Goal: Task Accomplishment & Management: Complete application form

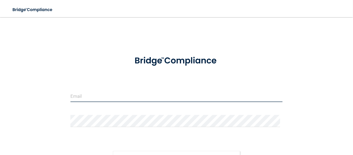
click at [121, 93] on input "email" at bounding box center [176, 96] width 212 height 12
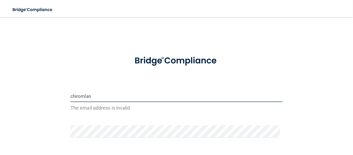
type input "[EMAIL_ADDRESS][DOMAIN_NAME]"
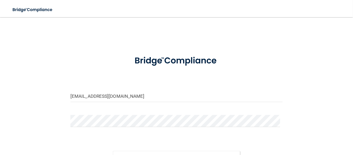
click at [113, 128] on div at bounding box center [176, 123] width 220 height 16
click at [113, 151] on button "Sign In" at bounding box center [176, 157] width 127 height 12
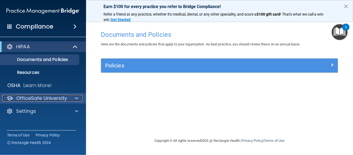
click at [41, 100] on p "OfficeSafe University" at bounding box center [41, 98] width 51 height 6
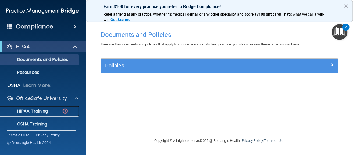
click at [38, 110] on p "HIPAA Training" at bounding box center [25, 111] width 44 height 5
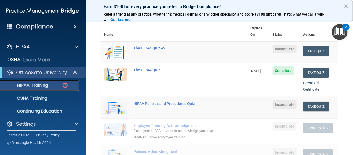
scroll to position [60, 0]
click at [308, 46] on button "Take Quiz" at bounding box center [316, 51] width 26 height 10
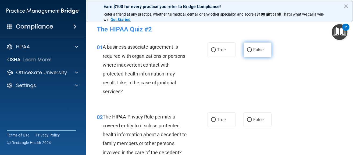
click at [260, 51] on span "False" at bounding box center [258, 49] width 10 height 5
click at [252, 51] on input "False" at bounding box center [249, 50] width 5 height 4
radio input "true"
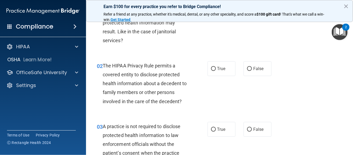
scroll to position [52, 0]
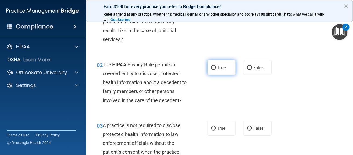
click at [208, 68] on label "True" at bounding box center [221, 67] width 28 height 15
click at [211, 68] on input "True" at bounding box center [213, 68] width 5 height 4
radio input "true"
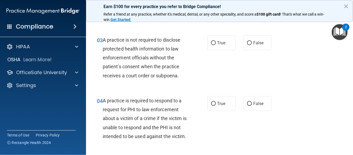
scroll to position [138, 0]
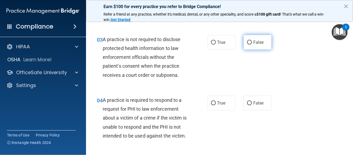
click at [253, 47] on label "False" at bounding box center [257, 42] width 28 height 15
click at [252, 45] on input "False" at bounding box center [249, 43] width 5 height 4
radio input "true"
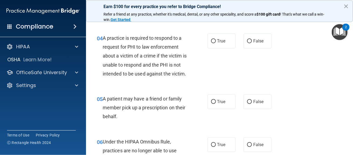
scroll to position [200, 0]
click at [217, 40] on span "True" at bounding box center [221, 40] width 8 height 5
click at [216, 40] on input "True" at bounding box center [213, 41] width 5 height 4
radio input "true"
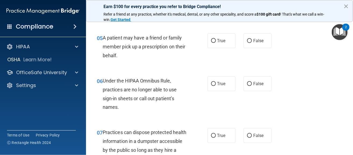
scroll to position [269, 0]
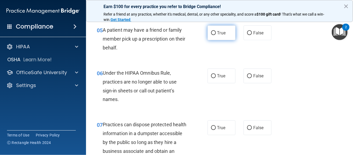
click at [212, 37] on label "True" at bounding box center [221, 33] width 28 height 15
click at [212, 35] on input "True" at bounding box center [213, 33] width 5 height 4
radio input "true"
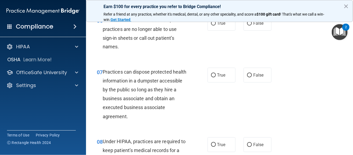
scroll to position [321, 0]
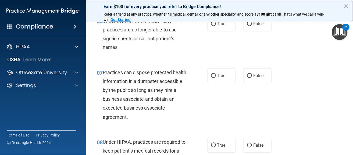
click at [249, 42] on div "06 Under the HIPAA Omnibus Rule, practices are no longer able to use sign-in sh…" at bounding box center [219, 36] width 253 height 52
click at [249, 31] on label "False" at bounding box center [257, 23] width 28 height 15
click at [249, 26] on input "False" at bounding box center [249, 24] width 5 height 4
radio input "true"
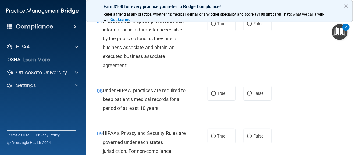
scroll to position [374, 0]
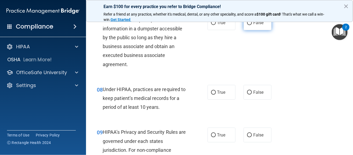
click at [249, 25] on input "False" at bounding box center [249, 23] width 5 height 4
radio input "true"
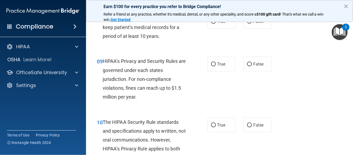
scroll to position [442, 0]
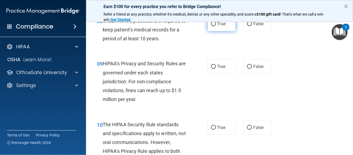
click at [212, 26] on input "True" at bounding box center [213, 24] width 5 height 4
radio input "true"
click at [253, 26] on span "False" at bounding box center [258, 23] width 10 height 5
click at [251, 26] on input "False" at bounding box center [249, 24] width 5 height 4
radio input "true"
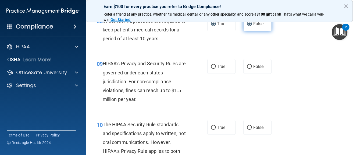
radio input "false"
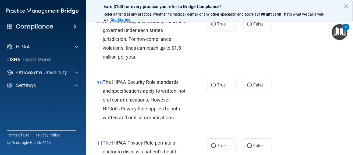
scroll to position [485, 0]
click at [249, 26] on input "False" at bounding box center [249, 24] width 5 height 4
radio input "true"
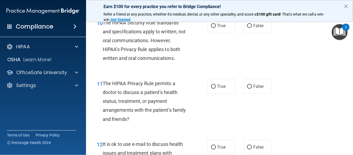
scroll to position [546, 0]
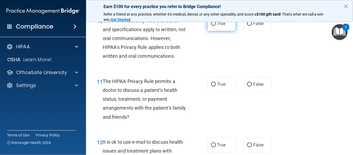
click at [224, 31] on label "True" at bounding box center [221, 23] width 28 height 15
click at [216, 26] on input "True" at bounding box center [213, 24] width 5 height 4
radio input "true"
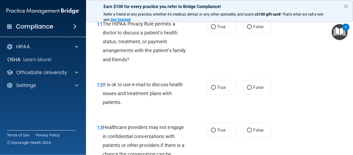
scroll to position [604, 0]
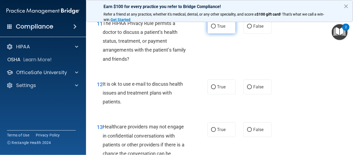
click at [217, 29] on span "True" at bounding box center [221, 26] width 8 height 5
click at [216, 28] on input "True" at bounding box center [213, 26] width 5 height 4
radio input "true"
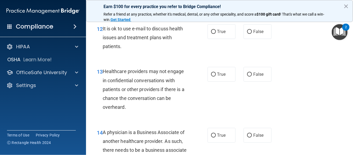
scroll to position [661, 0]
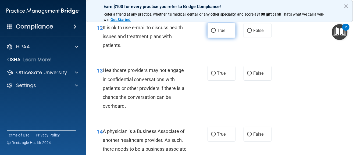
click at [214, 38] on label "True" at bounding box center [221, 30] width 28 height 15
click at [214, 33] on input "True" at bounding box center [213, 31] width 5 height 4
radio input "true"
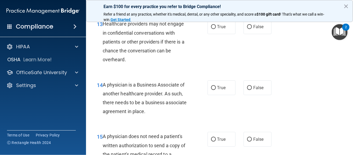
scroll to position [709, 0]
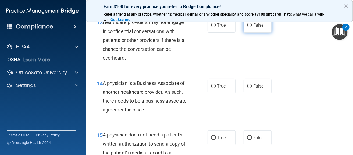
click at [250, 33] on label "False" at bounding box center [257, 25] width 28 height 15
click at [250, 27] on input "False" at bounding box center [249, 25] width 5 height 4
radio input "true"
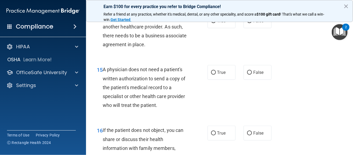
scroll to position [772, 0]
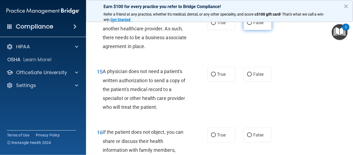
click at [253, 25] on span "False" at bounding box center [258, 22] width 10 height 5
click at [250, 25] on input "False" at bounding box center [249, 23] width 5 height 4
radio input "true"
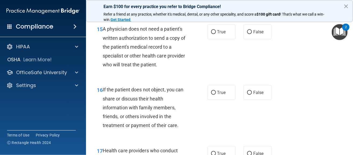
scroll to position [825, 0]
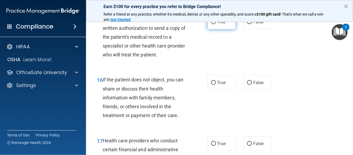
click at [222, 24] on span "True" at bounding box center [221, 21] width 8 height 5
click at [216, 24] on input "True" at bounding box center [213, 22] width 5 height 4
radio input "true"
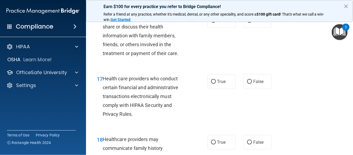
scroll to position [887, 0]
click at [222, 23] on span "True" at bounding box center [221, 19] width 8 height 5
click at [216, 22] on input "True" at bounding box center [213, 20] width 5 height 4
radio input "true"
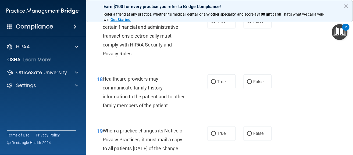
scroll to position [947, 0]
click at [211, 28] on label "True" at bounding box center [221, 21] width 28 height 15
click at [211, 23] on input "True" at bounding box center [213, 21] width 5 height 4
radio input "true"
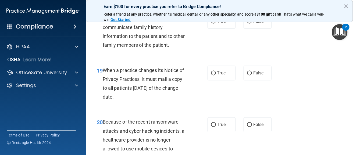
scroll to position [1008, 0]
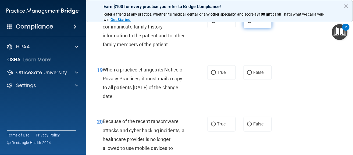
click at [247, 28] on label "False" at bounding box center [257, 20] width 28 height 15
click at [247, 23] on input "False" at bounding box center [249, 21] width 5 height 4
radio input "true"
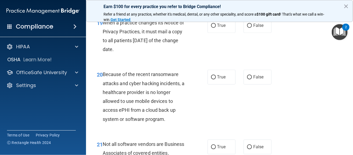
scroll to position [1056, 0]
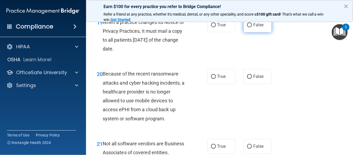
click at [255, 28] on span "False" at bounding box center [258, 25] width 10 height 5
click at [252, 27] on input "False" at bounding box center [249, 25] width 5 height 4
radio input "true"
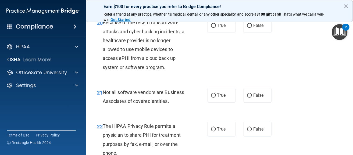
scroll to position [1107, 0]
click at [255, 28] on span "False" at bounding box center [258, 25] width 10 height 5
click at [252, 28] on input "False" at bounding box center [249, 26] width 5 height 4
radio input "true"
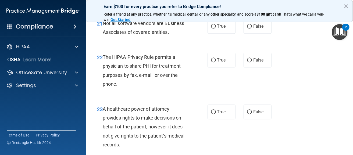
scroll to position [1177, 0]
click at [204, 37] on div "21 Not all software vendors are Business Associates of covered entities." at bounding box center [152, 28] width 127 height 20
click at [213, 33] on label "True" at bounding box center [221, 25] width 28 height 15
click at [213, 28] on input "True" at bounding box center [213, 26] width 5 height 4
radio input "true"
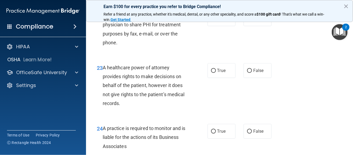
scroll to position [1213, 0]
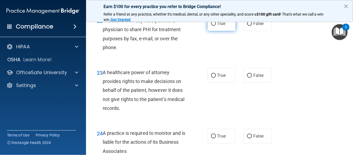
click at [215, 31] on label "True" at bounding box center [221, 23] width 28 height 15
click at [215, 26] on input "True" at bounding box center [213, 24] width 5 height 4
radio input "true"
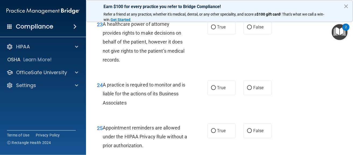
scroll to position [1263, 0]
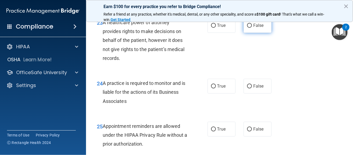
click at [253, 28] on span "False" at bounding box center [258, 25] width 10 height 5
click at [251, 28] on input "False" at bounding box center [249, 26] width 5 height 4
radio input "true"
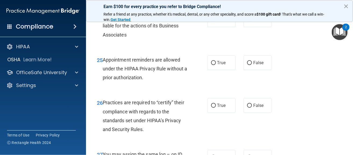
scroll to position [1330, 0]
click at [213, 27] on label "True" at bounding box center [221, 19] width 28 height 15
click at [213, 21] on input "True" at bounding box center [213, 19] width 5 height 4
radio input "true"
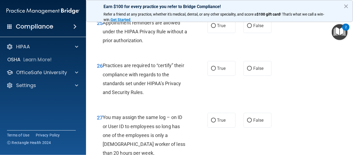
scroll to position [1370, 0]
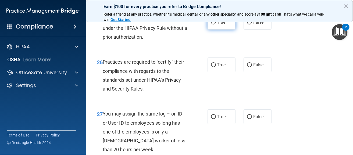
click at [216, 27] on label "True" at bounding box center [221, 22] width 28 height 15
click at [216, 24] on input "True" at bounding box center [213, 22] width 5 height 4
radio input "true"
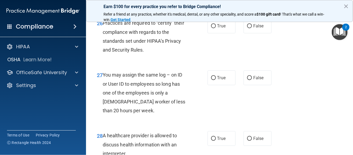
scroll to position [1409, 0]
click at [210, 33] on label "True" at bounding box center [221, 26] width 28 height 15
click at [211, 28] on input "True" at bounding box center [213, 26] width 5 height 4
radio input "true"
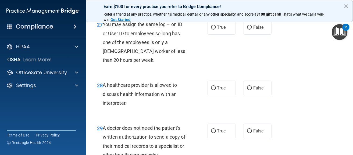
scroll to position [1462, 0]
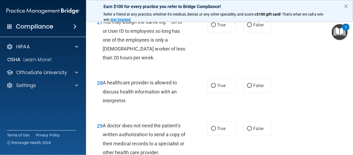
click at [248, 44] on div "27 You may assign the same log – on ID or User ID to employees so long has one …" at bounding box center [219, 41] width 253 height 61
click at [249, 32] on label "False" at bounding box center [257, 24] width 28 height 15
click at [249, 27] on input "False" at bounding box center [249, 25] width 5 height 4
radio input "true"
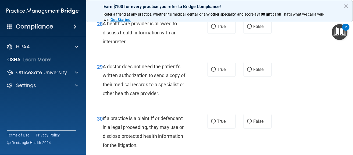
scroll to position [1521, 0]
click at [208, 34] on label "True" at bounding box center [221, 26] width 28 height 15
click at [211, 29] on input "True" at bounding box center [213, 27] width 5 height 4
radio input "true"
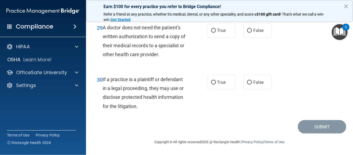
scroll to position [1563, 0]
click at [213, 45] on div "29 A doctor does not need the patient’s written authorization to send a copy of…" at bounding box center [219, 42] width 253 height 52
click at [213, 38] on label "True" at bounding box center [221, 30] width 28 height 15
click at [213, 33] on input "True" at bounding box center [213, 31] width 5 height 4
radio input "true"
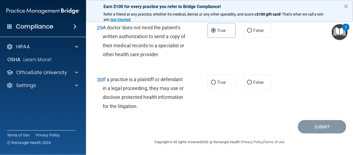
scroll to position [1569, 0]
click at [221, 81] on span "True" at bounding box center [221, 82] width 8 height 5
click at [216, 81] on input "True" at bounding box center [213, 83] width 5 height 4
radio input "true"
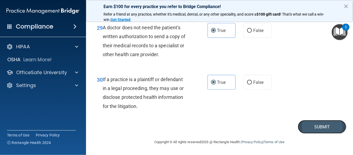
click at [302, 129] on button "Submit" at bounding box center [322, 127] width 48 height 14
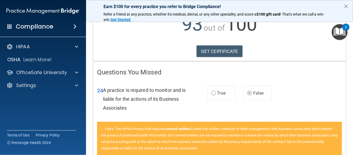
scroll to position [62, 0]
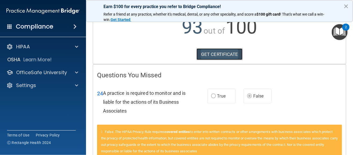
click at [225, 54] on link "GET CERTIFICATE" at bounding box center [219, 54] width 46 height 12
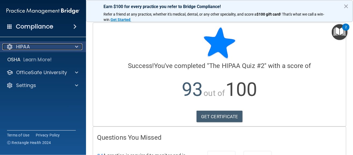
click at [64, 46] on div "HIPAA" at bounding box center [35, 47] width 67 height 6
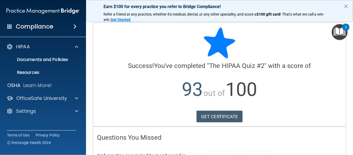
click at [77, 26] on span at bounding box center [74, 26] width 3 height 6
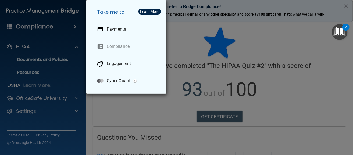
click at [71, 32] on div "Take me to: Payments Compliance Engagement Cyber Quant" at bounding box center [176, 77] width 353 height 155
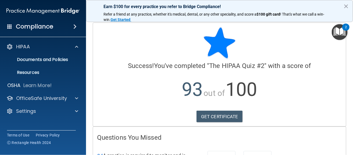
click at [77, 28] on span at bounding box center [74, 26] width 3 height 6
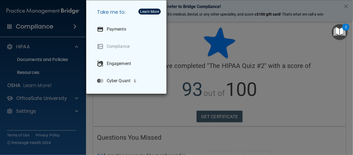
click at [64, 32] on div "Take me to: Payments Compliance Engagement Cyber Quant" at bounding box center [176, 77] width 353 height 155
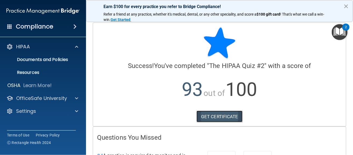
click at [221, 112] on link "GET CERTIFICATE" at bounding box center [219, 117] width 46 height 12
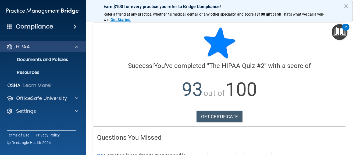
click at [37, 50] on div "HIPAA" at bounding box center [43, 46] width 86 height 11
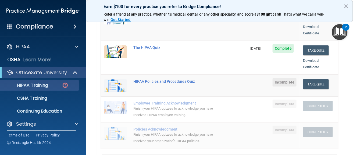
scroll to position [94, 0]
click at [312, 79] on button "Take Quiz" at bounding box center [316, 84] width 26 height 10
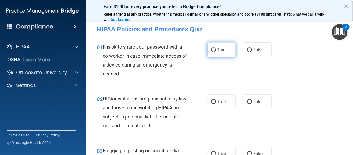
click at [221, 49] on span "True" at bounding box center [221, 49] width 8 height 5
click at [216, 49] on input "True" at bounding box center [213, 50] width 5 height 4
radio input "true"
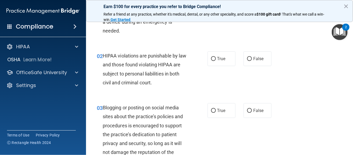
scroll to position [49, 0]
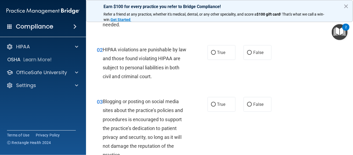
click at [221, 49] on label "True" at bounding box center [221, 52] width 28 height 15
click at [216, 51] on input "True" at bounding box center [213, 53] width 5 height 4
radio input "true"
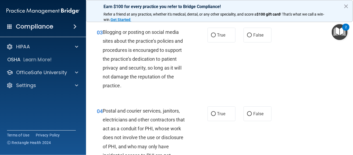
scroll to position [118, 0]
click at [214, 39] on label "True" at bounding box center [221, 35] width 28 height 15
click at [214, 37] on input "True" at bounding box center [213, 35] width 5 height 4
radio input "true"
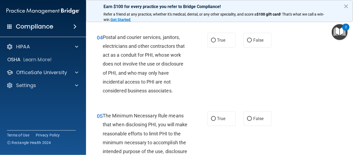
scroll to position [199, 0]
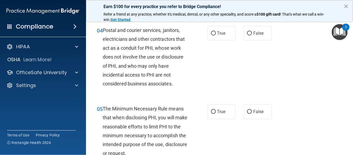
click at [214, 39] on label "True" at bounding box center [221, 33] width 28 height 15
click at [214, 35] on input "True" at bounding box center [213, 33] width 5 height 4
radio input "true"
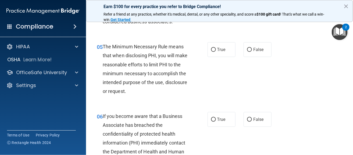
scroll to position [262, 0]
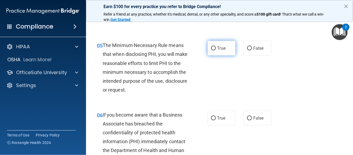
click at [214, 47] on label "True" at bounding box center [221, 48] width 28 height 15
click at [214, 47] on input "True" at bounding box center [213, 48] width 5 height 4
radio input "true"
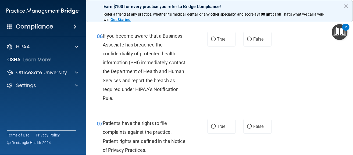
scroll to position [341, 0]
click at [214, 47] on div "06 If you become aware that a Business Associate has breached the confidentiali…" at bounding box center [219, 69] width 253 height 88
click at [212, 37] on input "True" at bounding box center [213, 39] width 5 height 4
radio input "true"
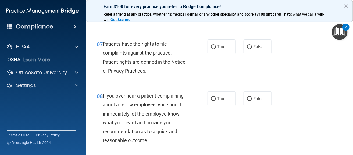
scroll to position [421, 0]
click at [217, 43] on label "True" at bounding box center [221, 46] width 28 height 15
click at [216, 45] on input "True" at bounding box center [213, 47] width 5 height 4
radio input "true"
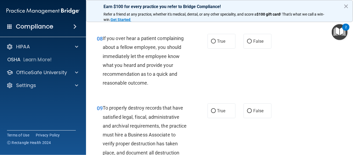
scroll to position [485, 0]
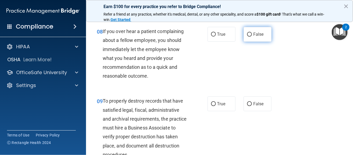
click at [250, 37] on label "False" at bounding box center [257, 34] width 28 height 15
click at [250, 37] on input "False" at bounding box center [249, 35] width 5 height 4
radio input "true"
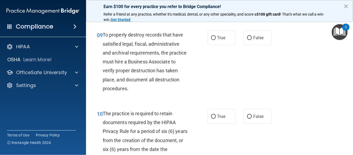
scroll to position [553, 0]
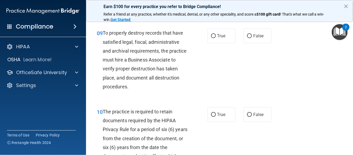
click at [221, 44] on div "09 To properly destroy records that have satisfied legal, fiscal, administrativ…" at bounding box center [219, 61] width 253 height 79
click at [220, 39] on label "True" at bounding box center [221, 35] width 28 height 15
click at [216, 38] on input "True" at bounding box center [213, 36] width 5 height 4
radio input "true"
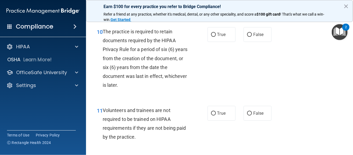
scroll to position [634, 0]
click at [220, 39] on label "True" at bounding box center [221, 34] width 28 height 15
click at [216, 37] on input "True" at bounding box center [213, 35] width 5 height 4
radio input "true"
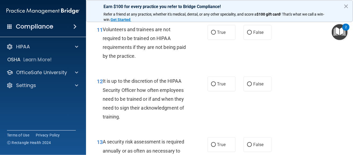
scroll to position [714, 0]
click at [247, 33] on input "False" at bounding box center [249, 33] width 5 height 4
radio input "true"
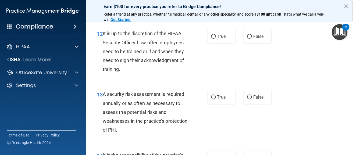
scroll to position [763, 0]
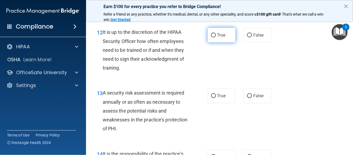
click at [213, 37] on input "True" at bounding box center [213, 35] width 5 height 4
radio input "true"
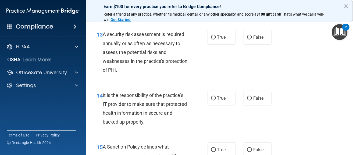
scroll to position [822, 0]
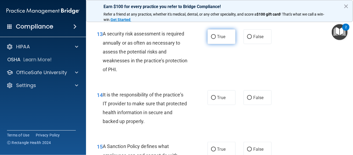
click at [213, 37] on input "True" at bounding box center [213, 37] width 5 height 4
radio input "true"
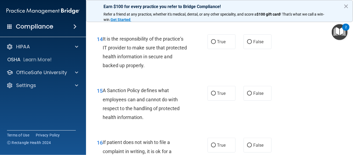
scroll to position [879, 0]
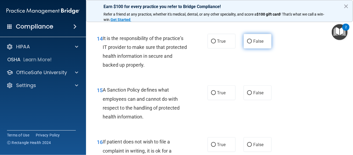
click at [243, 36] on label "False" at bounding box center [257, 41] width 28 height 15
click at [247, 39] on input "False" at bounding box center [249, 41] width 5 height 4
radio input "true"
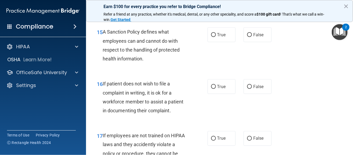
scroll to position [937, 0]
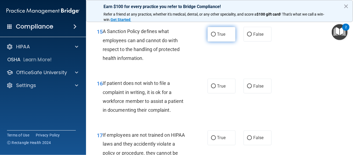
click at [217, 36] on span "True" at bounding box center [221, 34] width 8 height 5
click at [216, 36] on input "True" at bounding box center [213, 35] width 5 height 4
radio input "true"
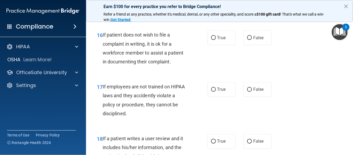
scroll to position [986, 0]
click at [217, 36] on span "True" at bounding box center [221, 37] width 8 height 5
click at [216, 36] on input "True" at bounding box center [213, 38] width 5 height 4
radio input "true"
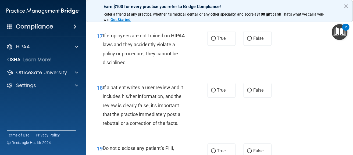
scroll to position [1038, 0]
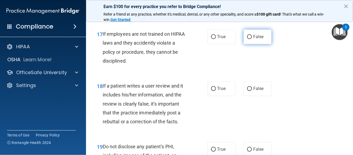
click at [253, 36] on span "False" at bounding box center [258, 36] width 10 height 5
click at [250, 36] on input "False" at bounding box center [249, 37] width 5 height 4
radio input "true"
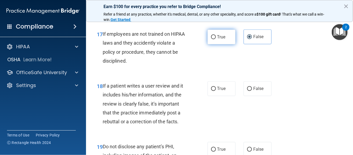
click at [222, 35] on span "True" at bounding box center [221, 36] width 8 height 5
click at [216, 35] on input "True" at bounding box center [213, 37] width 5 height 4
radio input "true"
radio input "false"
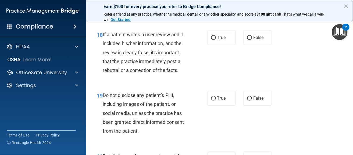
scroll to position [1091, 0]
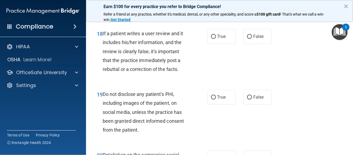
click at [222, 35] on span "True" at bounding box center [221, 36] width 8 height 5
click at [216, 35] on input "True" at bounding box center [213, 37] width 5 height 4
radio input "true"
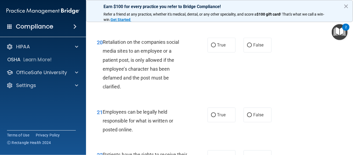
scroll to position [1211, 0]
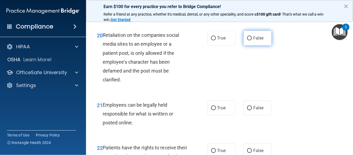
click at [247, 38] on input "False" at bounding box center [249, 38] width 5 height 4
radio input "true"
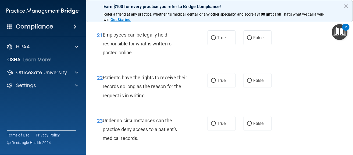
scroll to position [1284, 0]
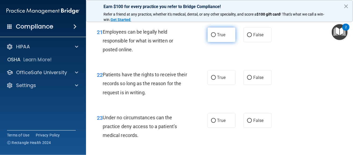
click at [227, 33] on label "True" at bounding box center [221, 34] width 28 height 15
click at [216, 33] on input "True" at bounding box center [213, 35] width 5 height 4
radio input "true"
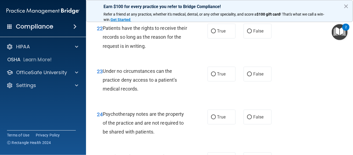
scroll to position [1330, 0]
click at [243, 31] on label "False" at bounding box center [257, 31] width 28 height 15
click at [247, 31] on input "False" at bounding box center [249, 32] width 5 height 4
radio input "true"
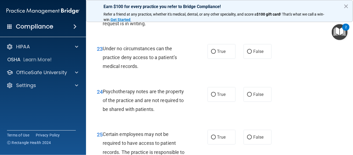
scroll to position [1353, 0]
click at [219, 49] on span "True" at bounding box center [221, 50] width 8 height 5
click at [216, 49] on input "True" at bounding box center [213, 51] width 5 height 4
radio input "true"
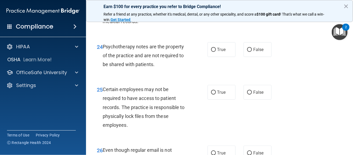
scroll to position [1401, 0]
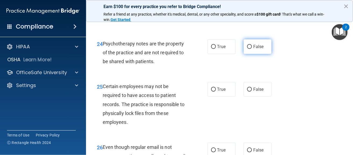
click at [255, 44] on label "False" at bounding box center [257, 46] width 28 height 15
click at [252, 45] on input "False" at bounding box center [249, 47] width 5 height 4
radio input "true"
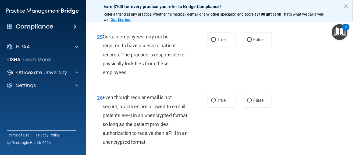
scroll to position [1450, 0]
click at [227, 44] on label "True" at bounding box center [221, 39] width 28 height 15
click at [216, 42] on input "True" at bounding box center [213, 40] width 5 height 4
radio input "true"
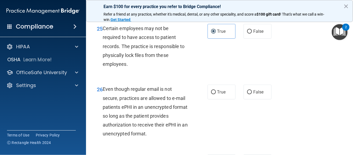
scroll to position [1462, 0]
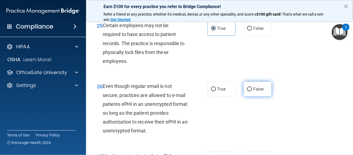
click at [253, 87] on span "False" at bounding box center [258, 89] width 10 height 5
click at [251, 87] on input "False" at bounding box center [249, 89] width 5 height 4
radio input "true"
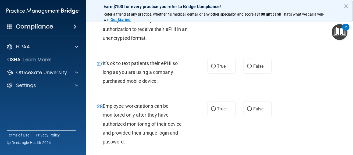
scroll to position [1556, 0]
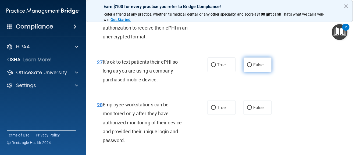
click at [253, 64] on span "False" at bounding box center [258, 64] width 10 height 5
click at [252, 64] on input "False" at bounding box center [249, 65] width 5 height 4
radio input "true"
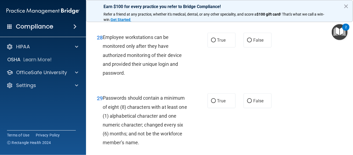
scroll to position [1622, 0]
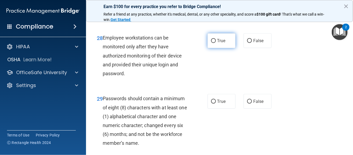
click at [216, 44] on label "True" at bounding box center [221, 40] width 28 height 15
click at [216, 43] on input "True" at bounding box center [213, 41] width 5 height 4
radio input "true"
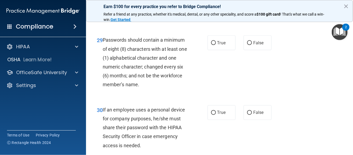
scroll to position [1682, 0]
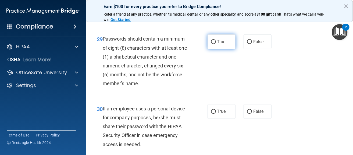
click at [217, 43] on span "True" at bounding box center [221, 41] width 8 height 5
click at [216, 43] on input "True" at bounding box center [213, 42] width 5 height 4
radio input "true"
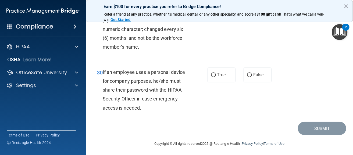
scroll to position [1721, 0]
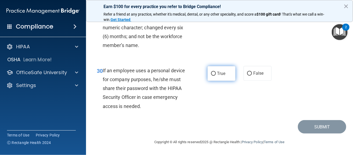
click at [217, 78] on label "True" at bounding box center [221, 73] width 28 height 15
click at [216, 76] on input "True" at bounding box center [213, 74] width 5 height 4
radio input "true"
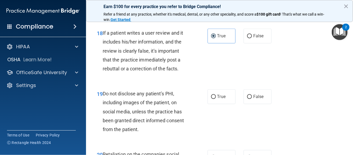
scroll to position [1091, 0]
click at [230, 98] on label "True" at bounding box center [221, 96] width 28 height 15
click at [216, 98] on input "True" at bounding box center [213, 97] width 5 height 4
radio input "true"
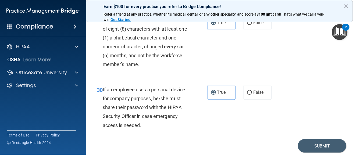
scroll to position [1721, 0]
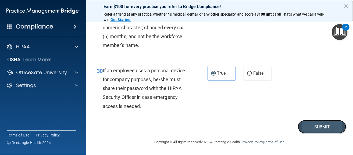
click at [313, 126] on button "Submit" at bounding box center [322, 127] width 48 height 14
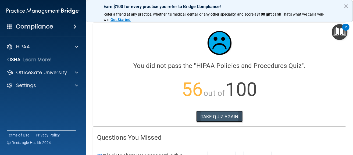
click at [226, 120] on button "TAKE QUIZ AGAIN" at bounding box center [219, 117] width 46 height 12
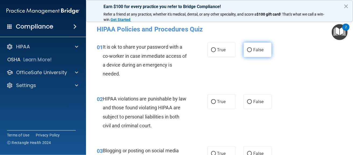
click at [251, 55] on label "False" at bounding box center [257, 49] width 28 height 15
click at [251, 52] on input "False" at bounding box center [249, 50] width 5 height 4
radio input "true"
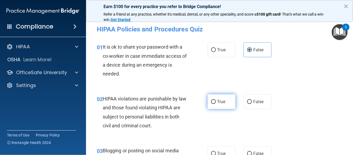
click at [213, 101] on input "True" at bounding box center [213, 102] width 5 height 4
radio input "true"
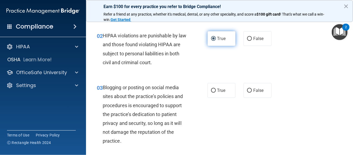
scroll to position [76, 0]
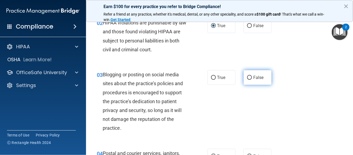
click at [247, 79] on input "False" at bounding box center [249, 78] width 5 height 4
radio input "true"
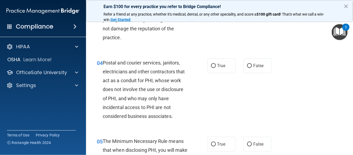
scroll to position [174, 0]
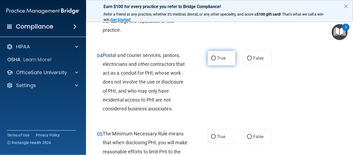
click at [213, 61] on label "True" at bounding box center [221, 58] width 28 height 15
click at [213, 60] on input "True" at bounding box center [213, 58] width 5 height 4
radio input "true"
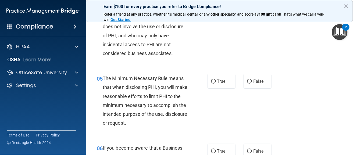
scroll to position [230, 0]
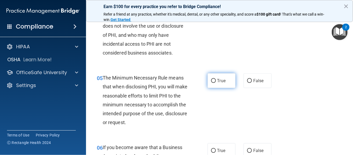
click at [213, 80] on input "True" at bounding box center [213, 81] width 5 height 4
radio input "true"
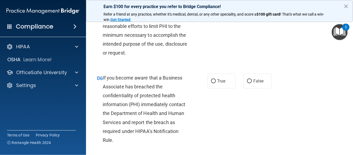
scroll to position [301, 0]
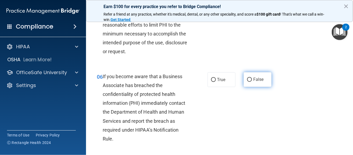
click at [260, 79] on span "False" at bounding box center [258, 79] width 10 height 5
click at [252, 79] on input "False" at bounding box center [249, 80] width 5 height 4
radio input "true"
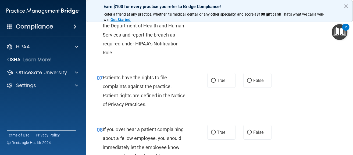
scroll to position [387, 0]
click at [224, 78] on label "True" at bounding box center [221, 80] width 28 height 15
click at [216, 79] on input "True" at bounding box center [213, 81] width 5 height 4
radio input "true"
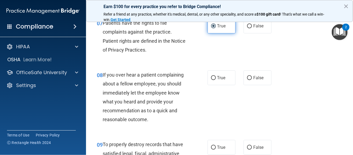
scroll to position [452, 0]
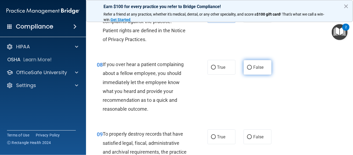
click at [250, 70] on label "False" at bounding box center [257, 67] width 28 height 15
click at [250, 70] on input "False" at bounding box center [249, 68] width 5 height 4
radio input "true"
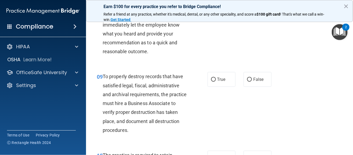
scroll to position [512, 0]
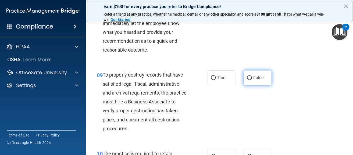
click at [250, 74] on label "False" at bounding box center [257, 77] width 28 height 15
click at [250, 76] on input "False" at bounding box center [249, 78] width 5 height 4
radio input "true"
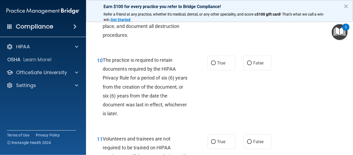
scroll to position [610, 0]
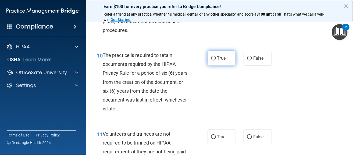
click at [215, 60] on label "True" at bounding box center [221, 58] width 28 height 15
click at [215, 60] on input "True" at bounding box center [213, 58] width 5 height 4
radio input "true"
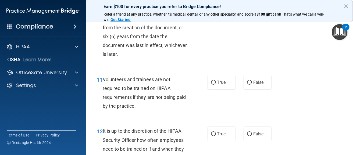
scroll to position [665, 0]
click at [247, 84] on label "False" at bounding box center [257, 81] width 28 height 15
click at [247, 84] on input "False" at bounding box center [249, 82] width 5 height 4
radio input "true"
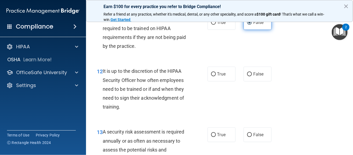
scroll to position [724, 0]
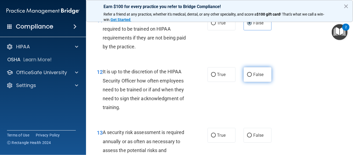
click at [248, 75] on input "False" at bounding box center [249, 75] width 5 height 4
radio input "true"
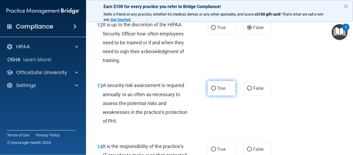
click at [218, 84] on label "True" at bounding box center [221, 88] width 28 height 15
click at [216, 87] on input "True" at bounding box center [213, 89] width 5 height 4
radio input "true"
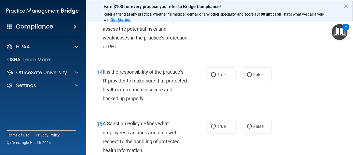
scroll to position [846, 0]
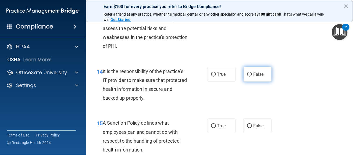
click at [249, 74] on label "False" at bounding box center [257, 74] width 28 height 15
click at [249, 74] on input "False" at bounding box center [249, 75] width 5 height 4
radio input "true"
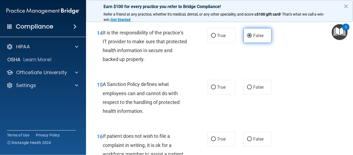
scroll to position [885, 0]
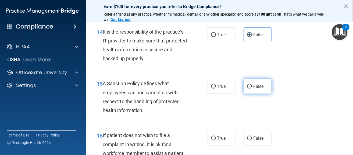
click at [246, 90] on label "False" at bounding box center [257, 86] width 28 height 15
click at [247, 89] on input "False" at bounding box center [249, 87] width 5 height 4
radio input "true"
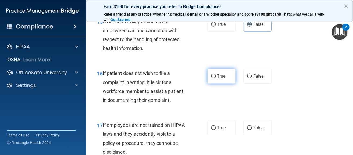
click at [218, 81] on label "True" at bounding box center [221, 76] width 28 height 15
click at [216, 78] on input "True" at bounding box center [213, 76] width 5 height 4
radio input "true"
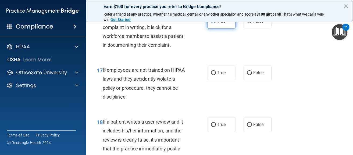
scroll to position [1002, 0]
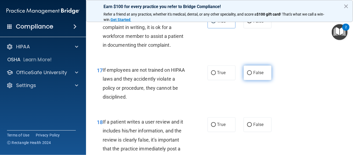
click at [252, 67] on label "False" at bounding box center [257, 73] width 28 height 15
click at [252, 71] on input "False" at bounding box center [249, 73] width 5 height 4
radio input "true"
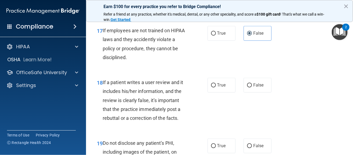
scroll to position [1044, 0]
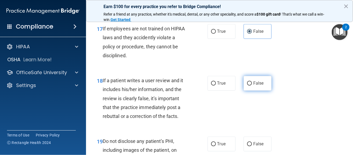
click at [243, 88] on label "False" at bounding box center [257, 83] width 28 height 15
click at [247, 86] on input "False" at bounding box center [249, 84] width 5 height 4
radio input "true"
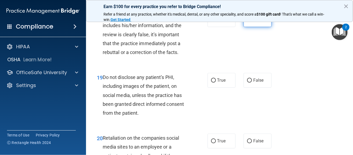
scroll to position [1108, 0]
click at [215, 85] on label "True" at bounding box center [221, 80] width 28 height 15
click at [215, 82] on input "True" at bounding box center [213, 80] width 5 height 4
radio input "true"
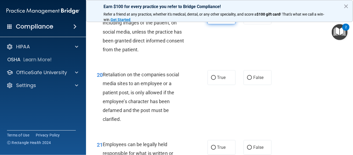
scroll to position [1174, 0]
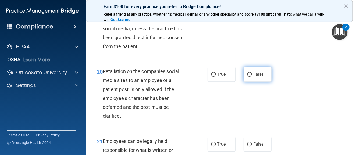
click at [247, 78] on label "False" at bounding box center [257, 74] width 28 height 15
click at [247, 77] on input "False" at bounding box center [249, 75] width 5 height 4
radio input "true"
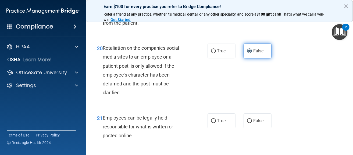
scroll to position [1199, 0]
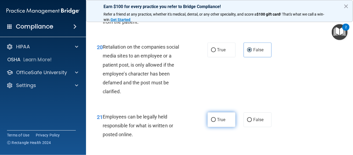
click at [215, 124] on label "True" at bounding box center [221, 119] width 28 height 15
click at [215, 122] on input "True" at bounding box center [213, 120] width 5 height 4
radio input "true"
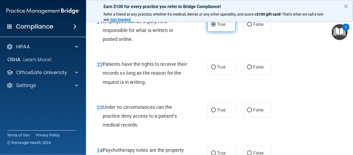
scroll to position [1295, 0]
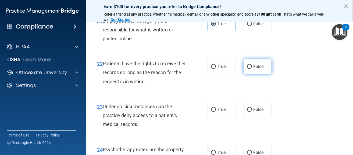
click at [257, 72] on label "False" at bounding box center [257, 66] width 28 height 15
click at [252, 69] on input "False" at bounding box center [249, 67] width 5 height 4
radio input "true"
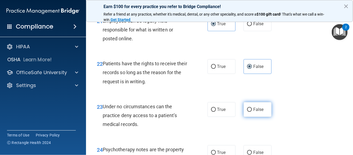
click at [247, 109] on input "False" at bounding box center [249, 110] width 5 height 4
radio input "true"
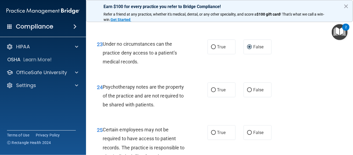
scroll to position [1358, 0]
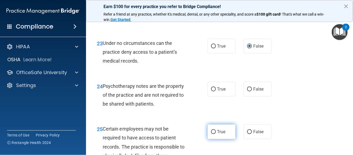
click at [217, 129] on label "True" at bounding box center [221, 131] width 28 height 15
click at [216, 130] on input "True" at bounding box center [213, 132] width 5 height 4
radio input "true"
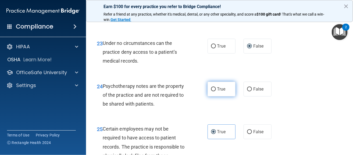
click at [218, 92] on label "True" at bounding box center [221, 89] width 28 height 15
click at [216, 91] on input "True" at bounding box center [213, 89] width 5 height 4
radio input "true"
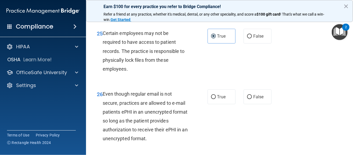
scroll to position [1454, 0]
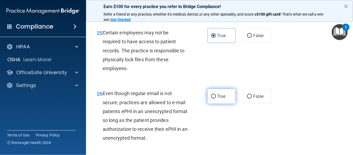
click at [220, 96] on span "True" at bounding box center [221, 96] width 8 height 5
click at [216, 96] on input "True" at bounding box center [213, 97] width 5 height 4
radio input "true"
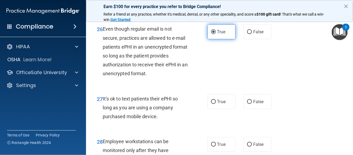
scroll to position [1519, 0]
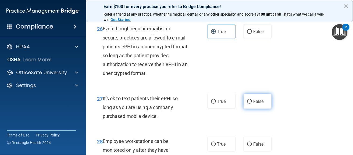
click at [243, 103] on label "False" at bounding box center [257, 101] width 28 height 15
click at [247, 103] on input "False" at bounding box center [249, 102] width 5 height 4
radio input "true"
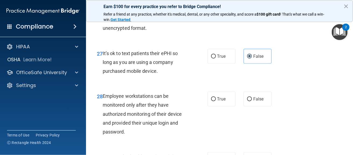
scroll to position [1565, 0]
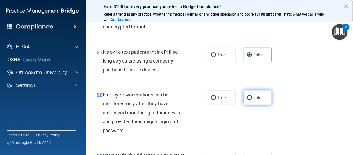
click at [253, 96] on span "False" at bounding box center [258, 97] width 10 height 5
click at [252, 96] on input "False" at bounding box center [249, 98] width 5 height 4
radio input "true"
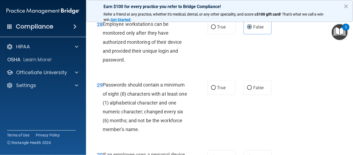
scroll to position [1640, 0]
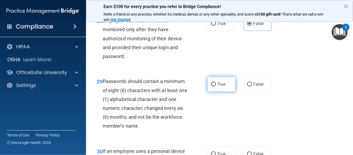
click at [221, 82] on span "True" at bounding box center [221, 84] width 8 height 5
click at [216, 82] on input "True" at bounding box center [213, 84] width 5 height 4
radio input "true"
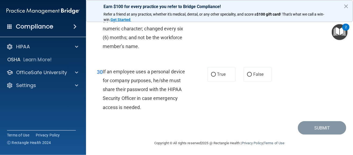
scroll to position [1719, 0]
click at [247, 78] on label "False" at bounding box center [257, 74] width 28 height 15
click at [247, 77] on input "False" at bounding box center [249, 75] width 5 height 4
radio input "true"
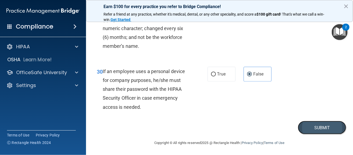
click at [300, 129] on button "Submit" at bounding box center [322, 128] width 48 height 14
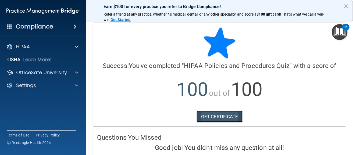
click at [215, 120] on link "GET CERTIFICATE" at bounding box center [219, 117] width 46 height 12
click at [205, 118] on link "GET CERTIFICATE" at bounding box center [219, 117] width 46 height 12
